Goal: Download file/media

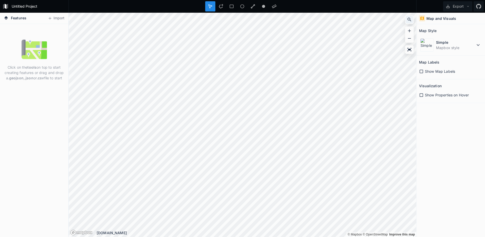
click at [411, 18] on icon at bounding box center [409, 19] width 5 height 5
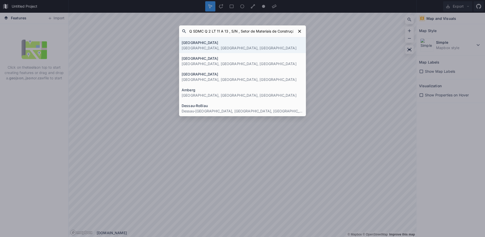
scroll to position [0, 48]
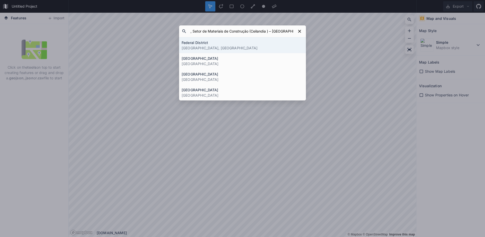
type input "Q SDMC Q 2 LT 11 A 13 , S/N , Setor de Materiais de Construção (Ceilandia ) – […"
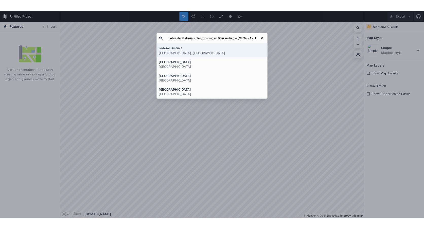
scroll to position [0, 0]
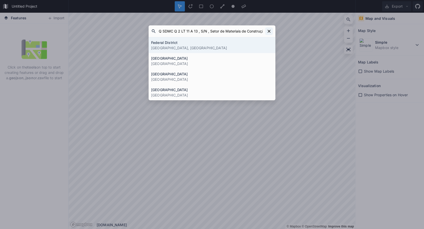
click at [270, 29] on icon at bounding box center [269, 31] width 5 height 5
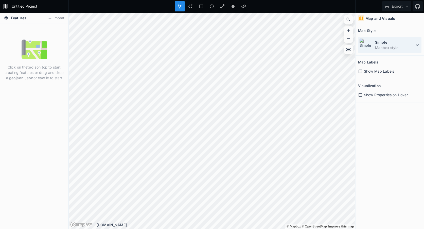
click at [368, 48] on img at bounding box center [366, 44] width 13 height 13
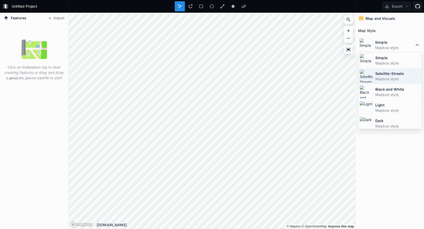
click at [377, 77] on dd "Mapbox style" at bounding box center [398, 78] width 45 height 5
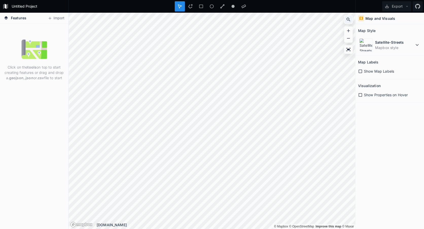
click at [352, 18] on div at bounding box center [349, 20] width 8 height 8
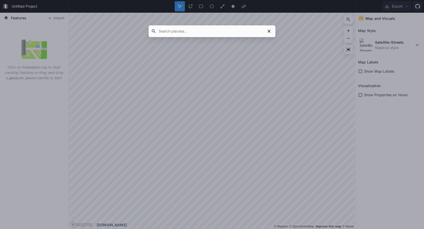
click at [214, 31] on input "text" at bounding box center [210, 31] width 109 height 9
paste input "SDMC Q 2 - [GEOGRAPHIC_DATA], [GEOGRAPHIC_DATA] - [GEOGRAPHIC_DATA], 72265-080"
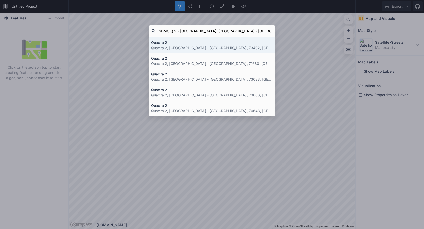
type input "SDMC Q 2 - [GEOGRAPHIC_DATA], [GEOGRAPHIC_DATA] - [GEOGRAPHIC_DATA], 72265-080"
click at [221, 48] on p "Quadra 2, [GEOGRAPHIC_DATA] - [GEOGRAPHIC_DATA], 73402, [GEOGRAPHIC_DATA]" at bounding box center [212, 47] width 122 height 5
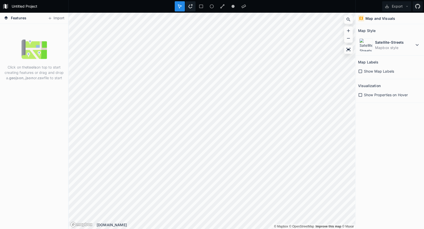
click at [188, 7] on icon at bounding box center [190, 6] width 5 height 5
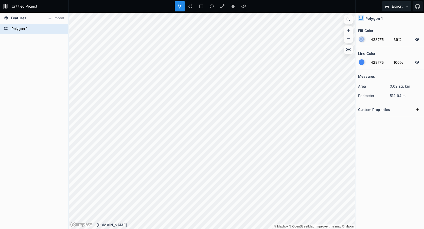
click at [395, 2] on button "Export" at bounding box center [397, 6] width 29 height 10
click at [401, 30] on div "Export as .geojson" at bounding box center [396, 29] width 51 height 10
